Goal: Find specific page/section: Find specific page/section

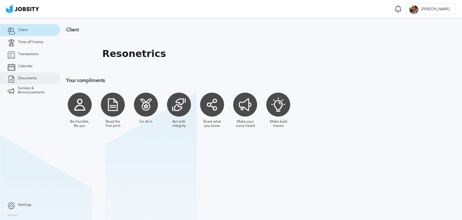
click at [37, 75] on link "Documents" at bounding box center [30, 78] width 60 height 12
click at [42, 82] on link "Documents" at bounding box center [30, 78] width 60 height 12
